Goal: Find specific page/section: Find specific page/section

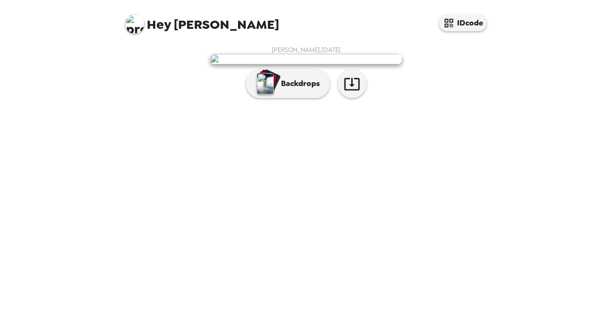
scroll to position [23, 0]
click at [277, 89] on p "Backdrops" at bounding box center [298, 84] width 44 height 12
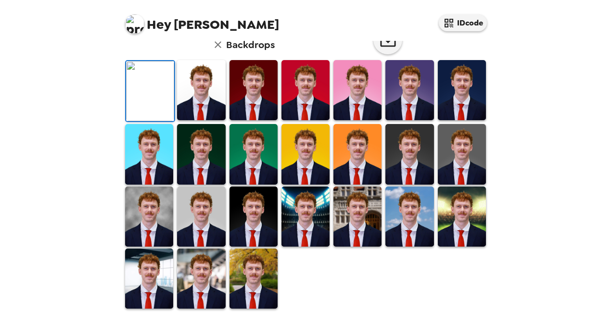
scroll to position [129, 0]
click at [202, 120] on img at bounding box center [201, 90] width 48 height 60
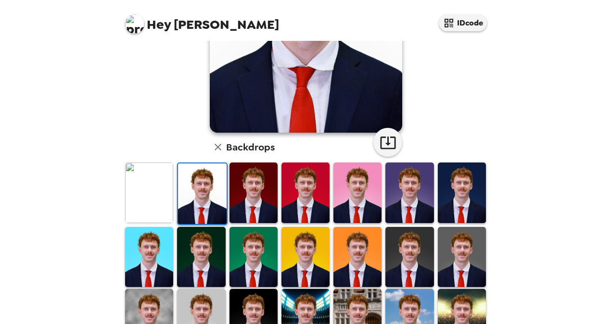
scroll to position [216, 0]
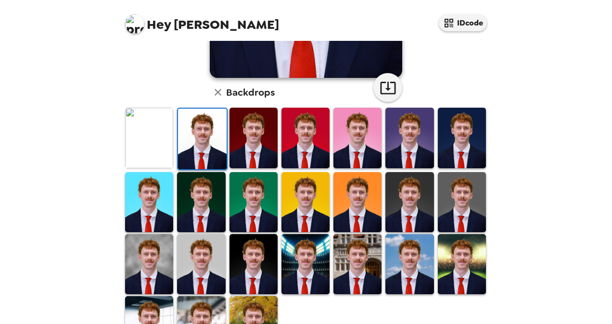
click at [156, 139] on img at bounding box center [149, 138] width 48 height 60
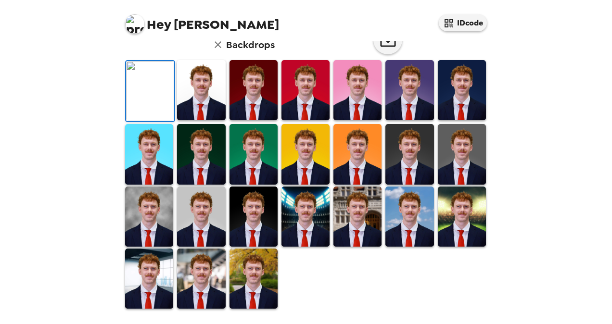
scroll to position [259, 0]
click at [145, 107] on img at bounding box center [150, 91] width 48 height 60
click at [214, 51] on icon "button" at bounding box center [218, 45] width 12 height 12
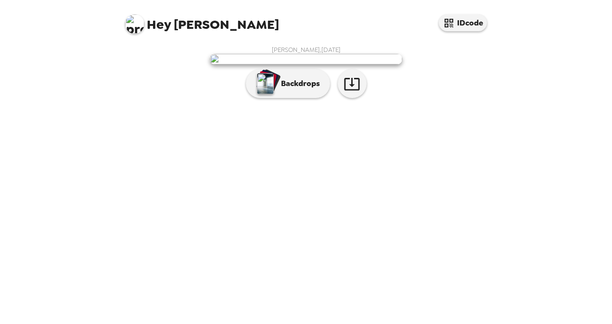
scroll to position [23, 0]
click at [356, 98] on button "button" at bounding box center [352, 83] width 29 height 29
click at [351, 64] on img at bounding box center [306, 59] width 192 height 11
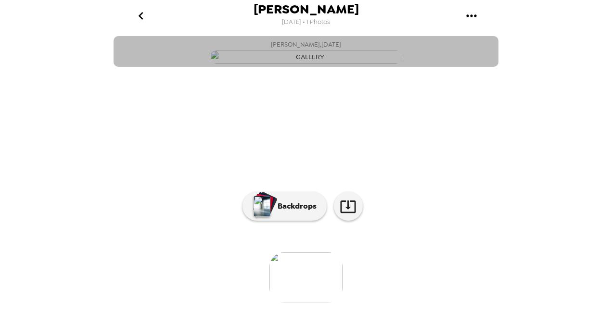
click at [330, 64] on img "button" at bounding box center [306, 57] width 192 height 14
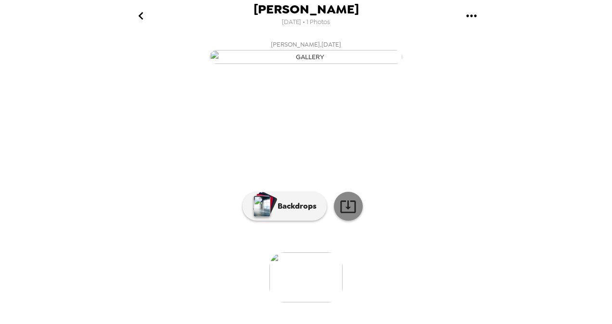
click at [346, 215] on icon at bounding box center [348, 206] width 17 height 17
click at [519, 190] on div "[PERSON_NAME] [DATE] • 1 Photos [PERSON_NAME] , [DATE] 0 photos waiting review …" at bounding box center [306, 162] width 612 height 324
